Goal: Check status: Verify the current state of an ongoing process or item

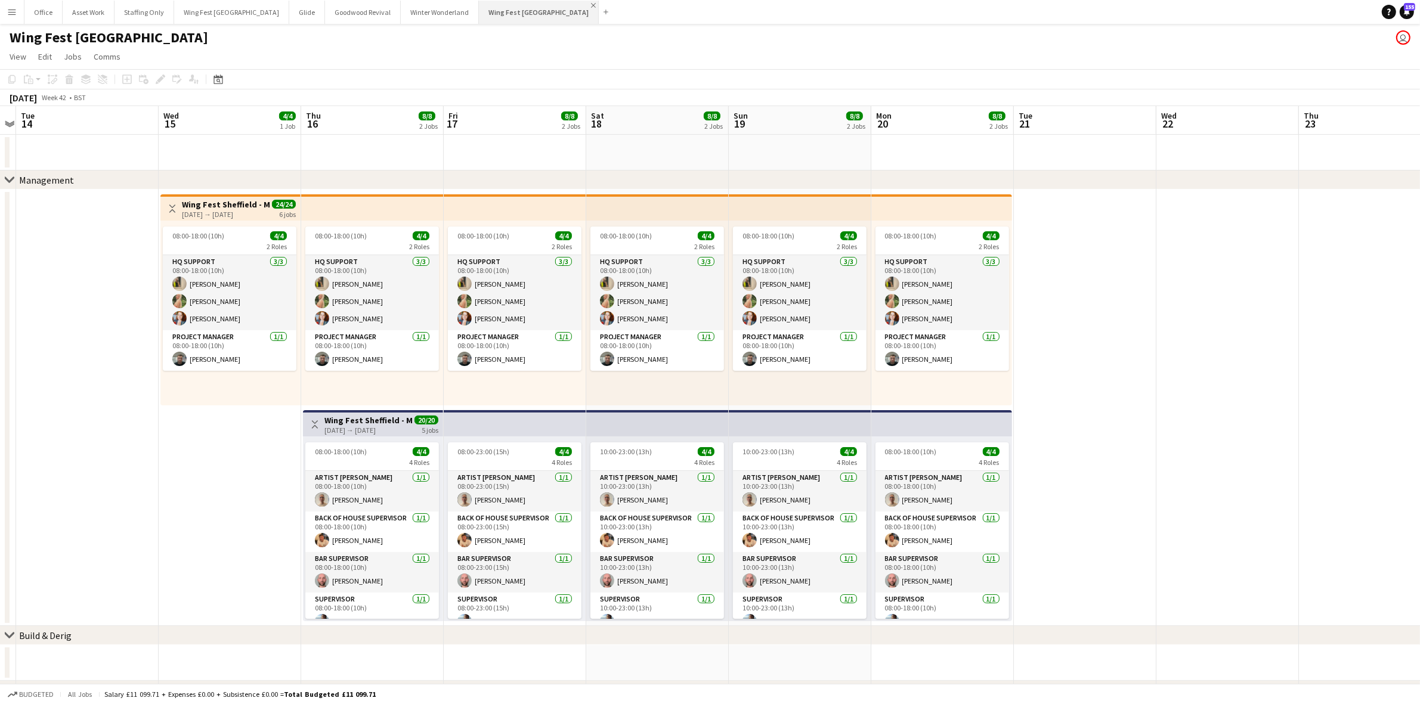
click at [591, 3] on app-icon "Close" at bounding box center [593, 5] width 5 height 5
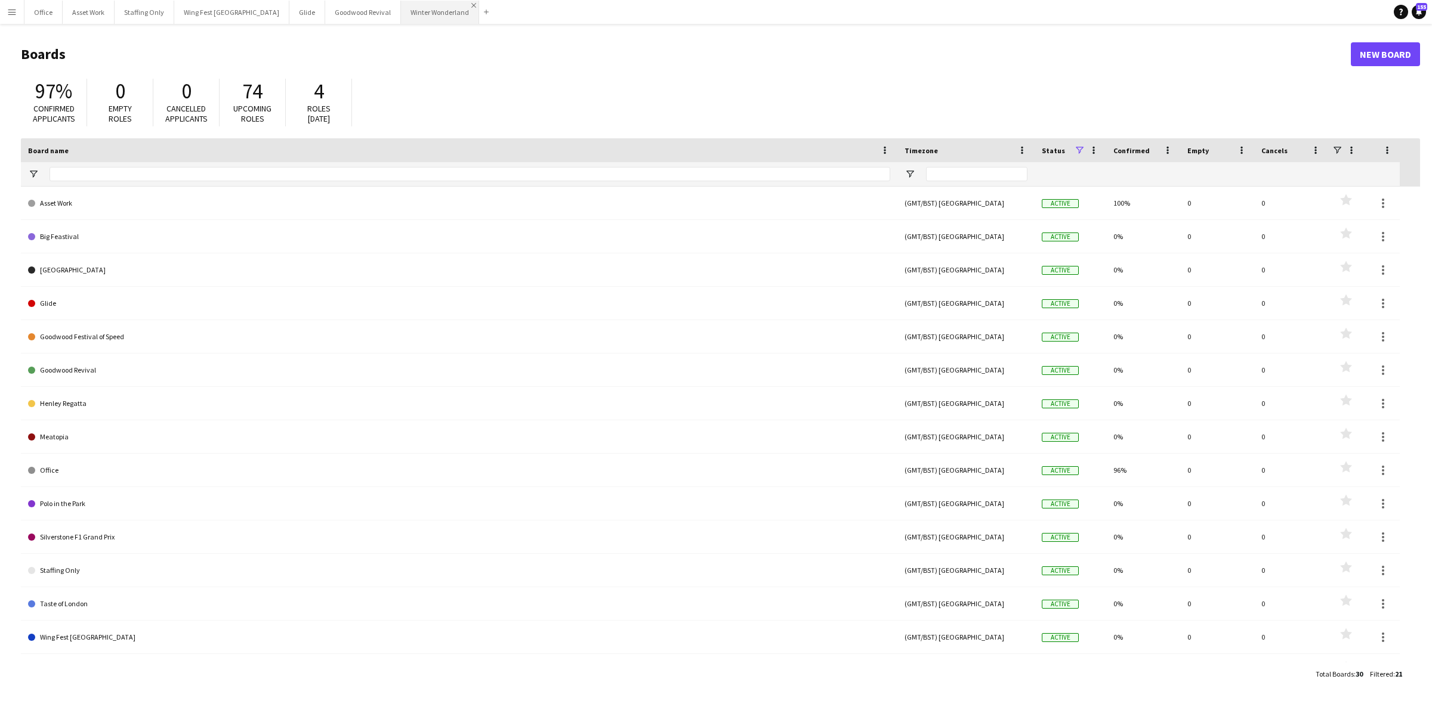
click at [471, 4] on app-icon "Close" at bounding box center [473, 5] width 5 height 5
click at [393, 5] on app-icon "Close" at bounding box center [395, 5] width 5 height 5
click at [317, 3] on app-icon "Close" at bounding box center [319, 5] width 5 height 5
click at [282, 4] on app-icon "Close" at bounding box center [284, 5] width 5 height 5
click at [13, 16] on app-icon "Menu" at bounding box center [12, 12] width 10 height 10
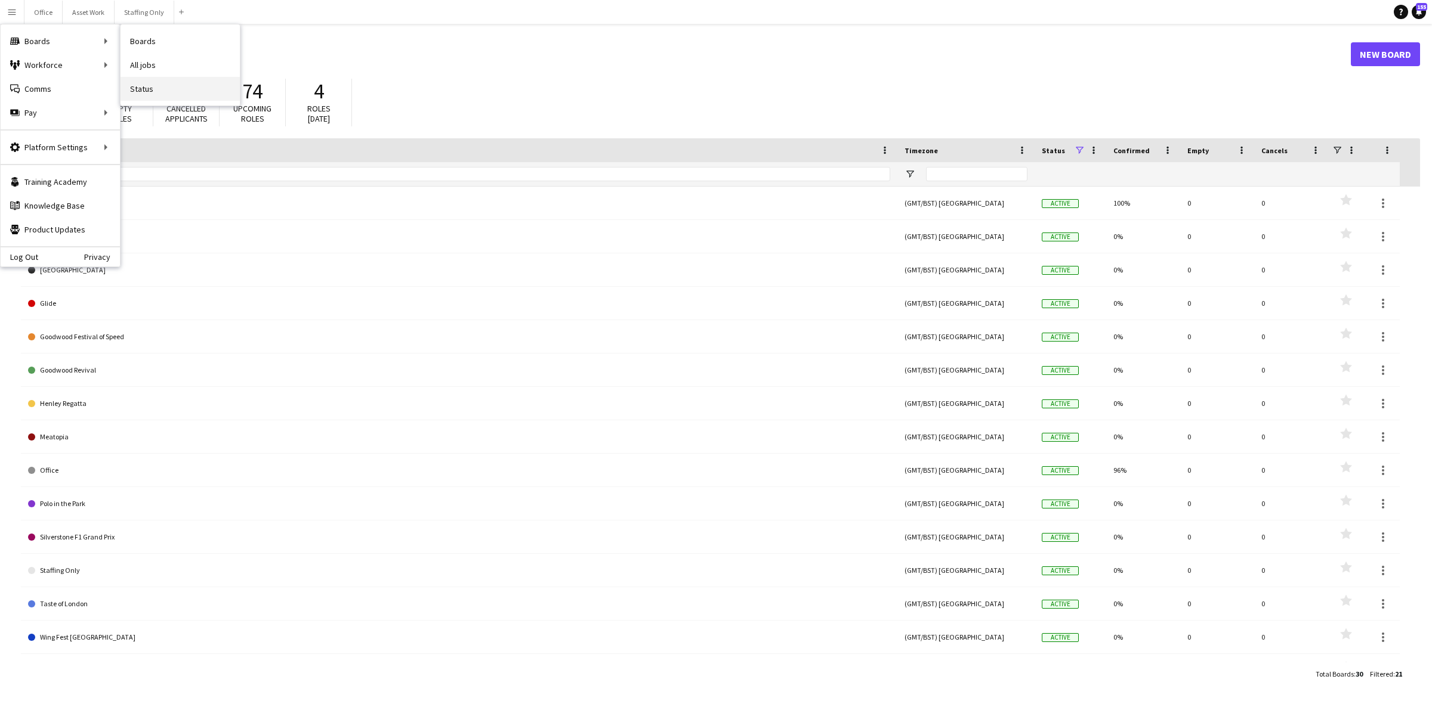
click at [166, 88] on link "Status" at bounding box center [179, 89] width 119 height 24
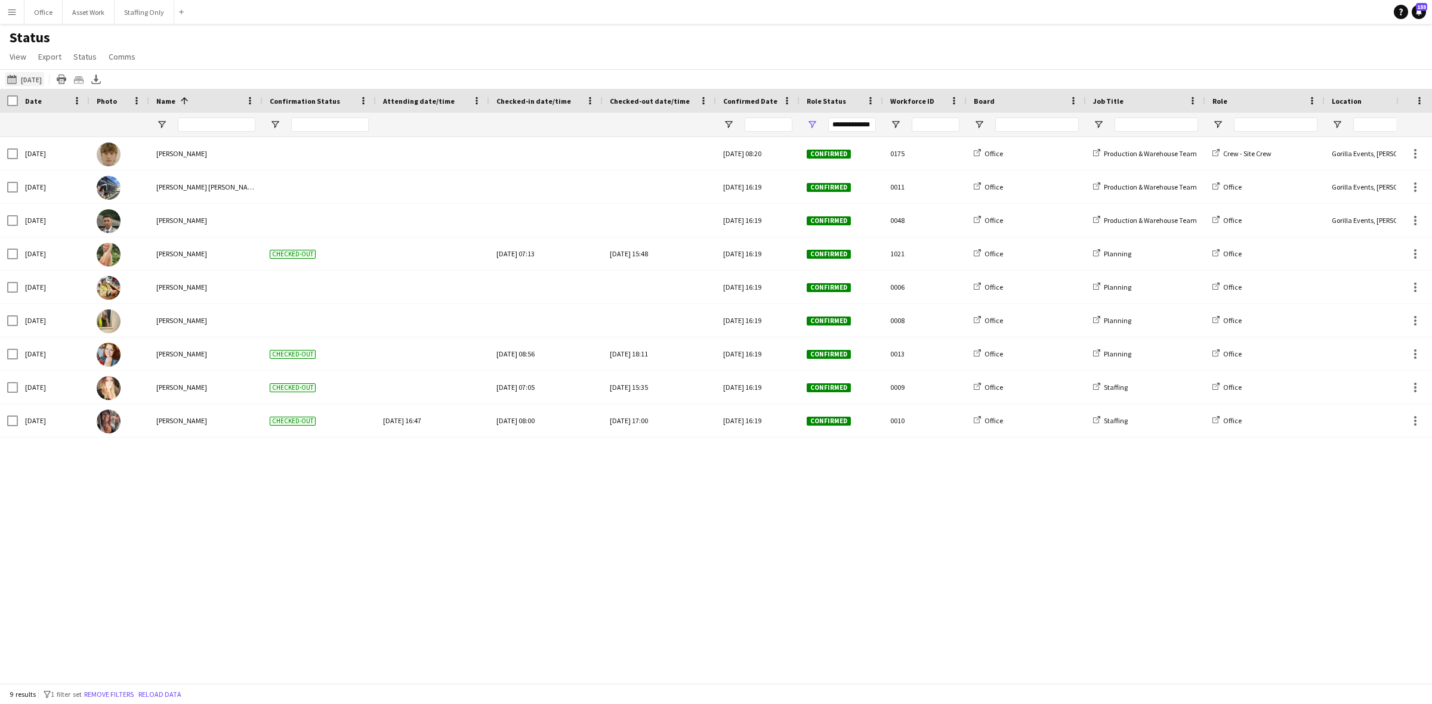
click at [38, 73] on button "[DATE] to [DATE] [DATE]" at bounding box center [24, 79] width 39 height 14
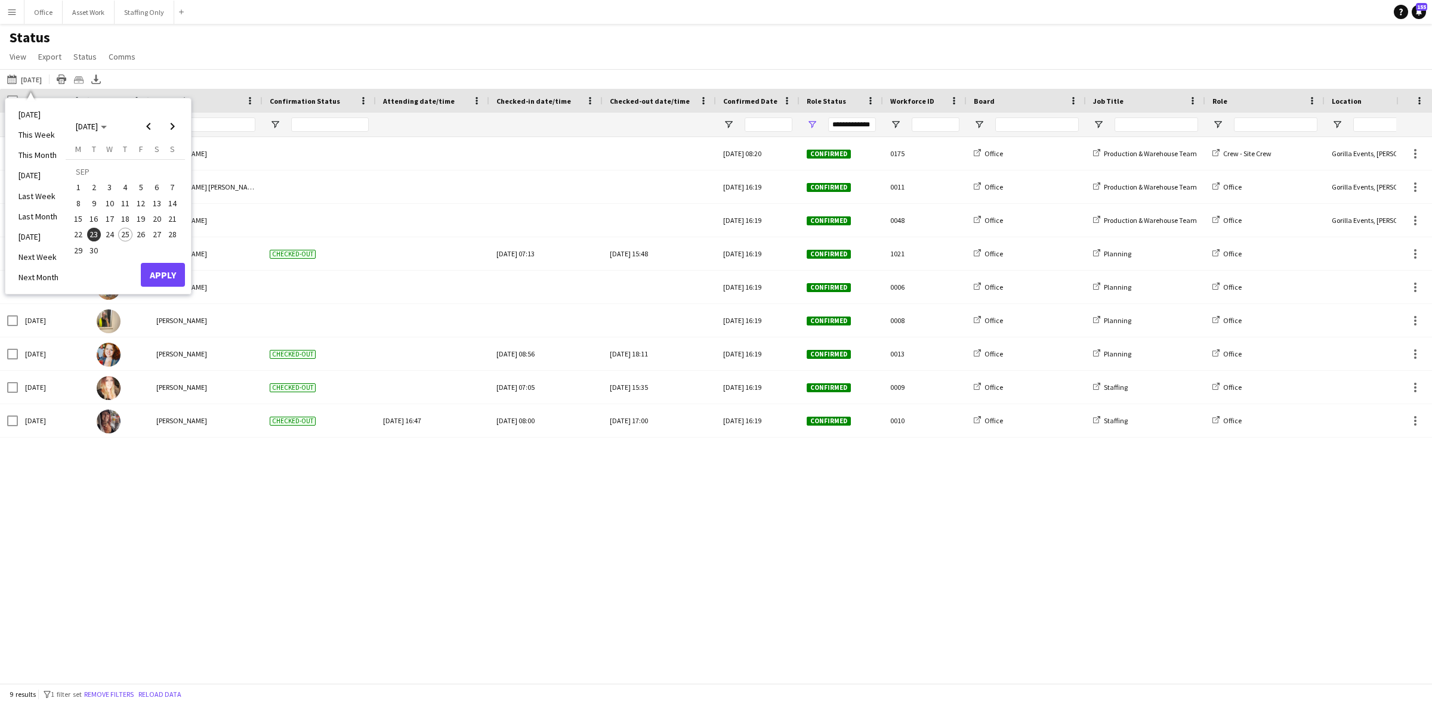
click at [109, 237] on span "24" at bounding box center [110, 235] width 14 height 14
click at [157, 276] on button "Apply" at bounding box center [163, 275] width 44 height 24
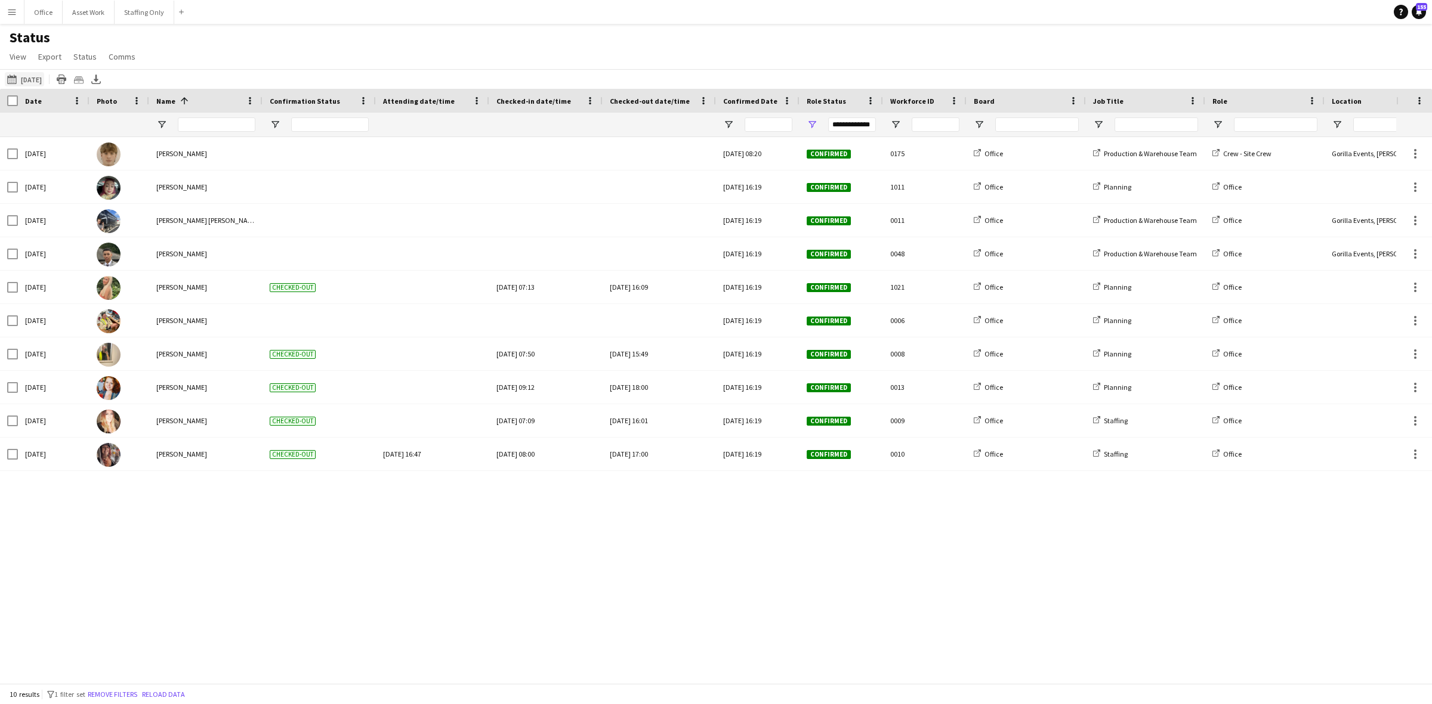
click at [32, 81] on button "[DATE] to [DATE] [DATE]" at bounding box center [24, 79] width 39 height 14
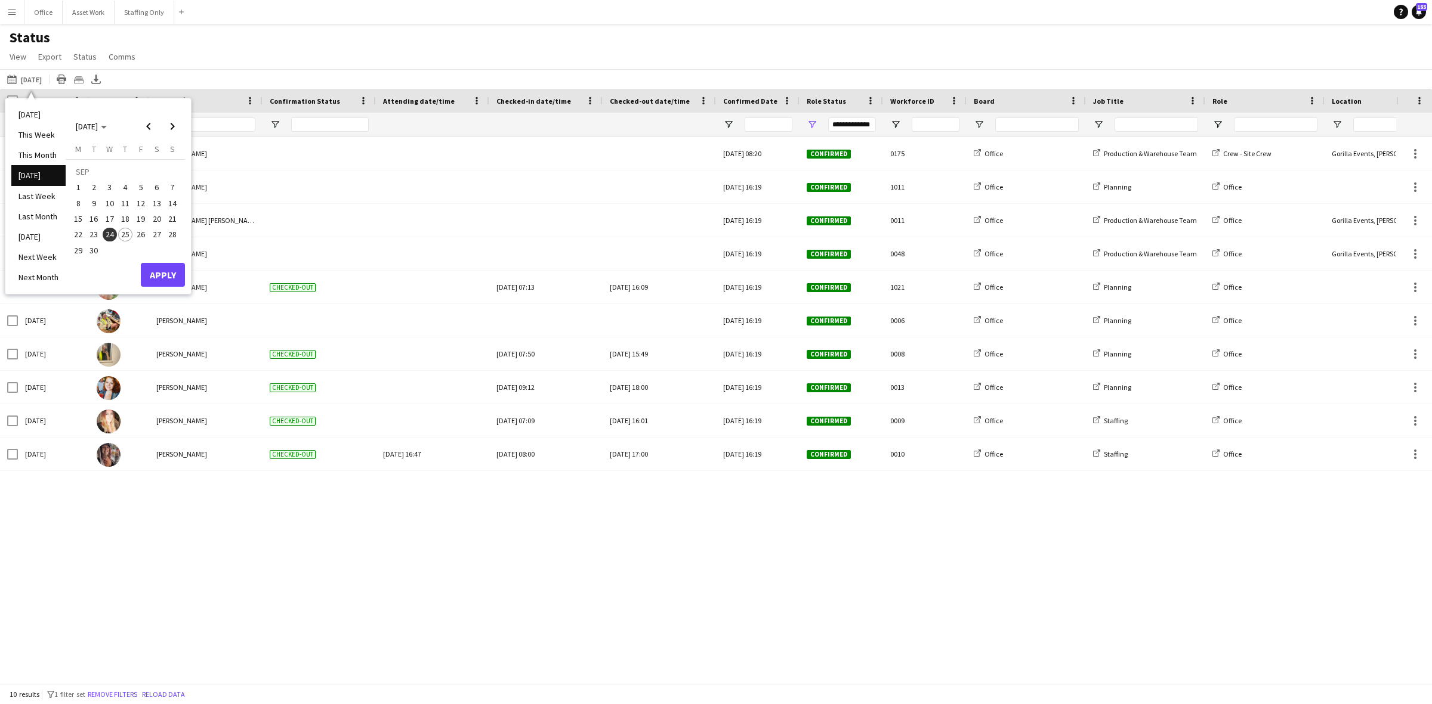
click at [131, 234] on span "25" at bounding box center [125, 235] width 14 height 14
click at [159, 280] on button "Apply" at bounding box center [163, 275] width 44 height 24
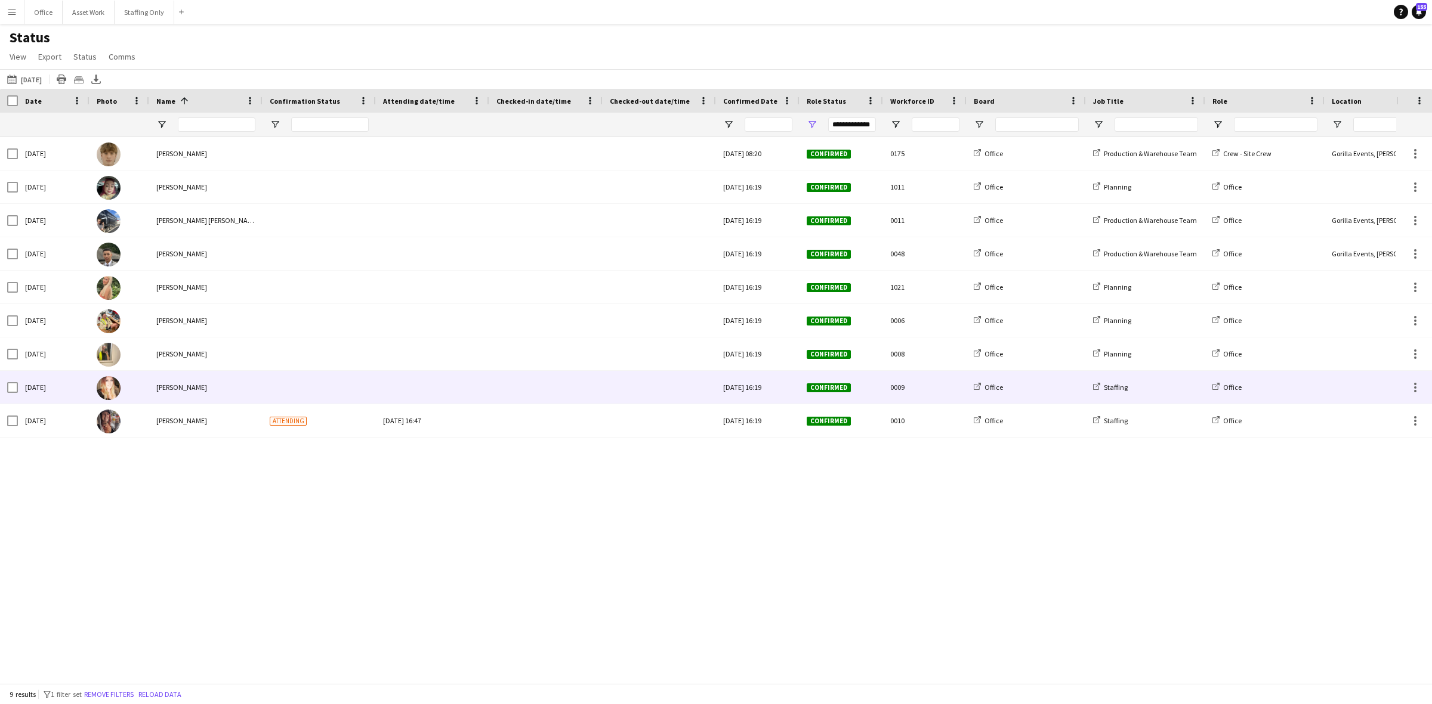
click at [539, 391] on div at bounding box center [545, 387] width 99 height 33
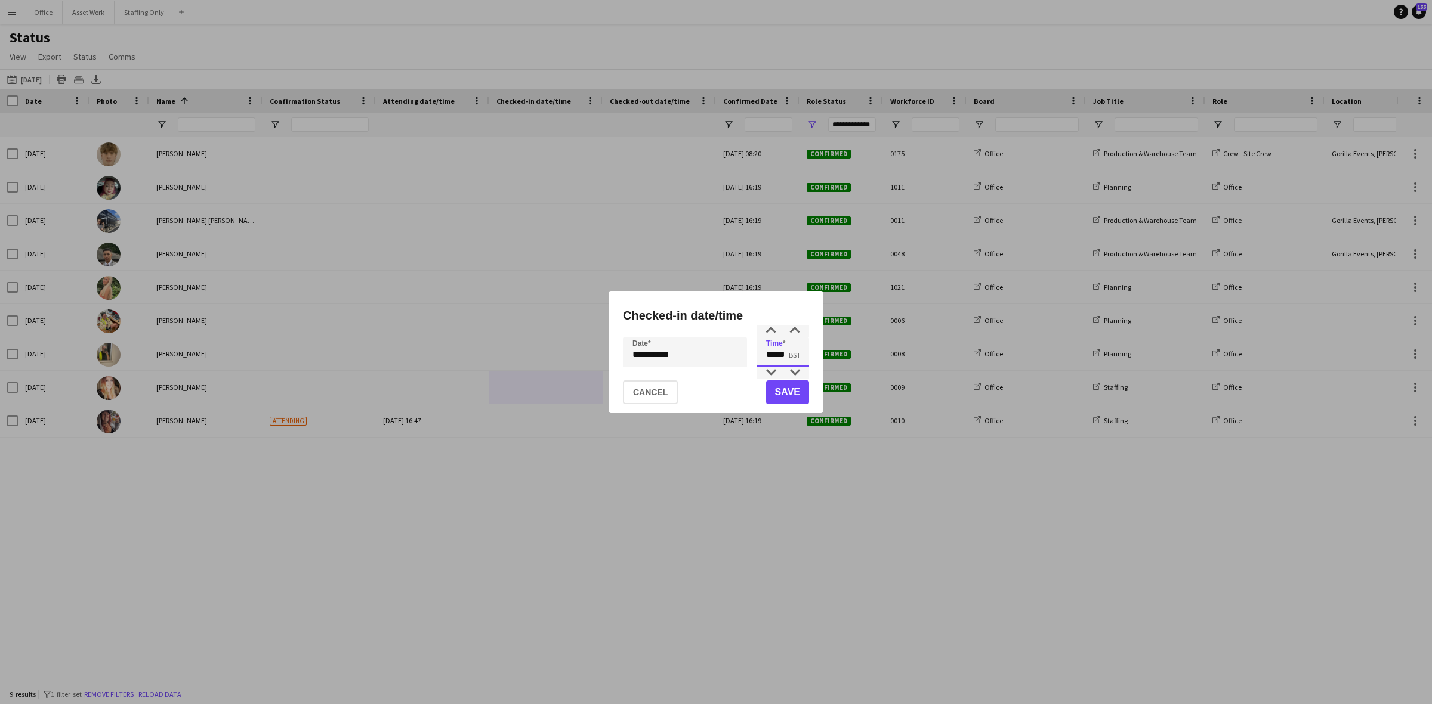
click at [787, 355] on input "*****" at bounding box center [782, 352] width 52 height 30
type input "*****"
click at [790, 389] on button "Save" at bounding box center [787, 393] width 43 height 24
